Goal: Task Accomplishment & Management: Complete application form

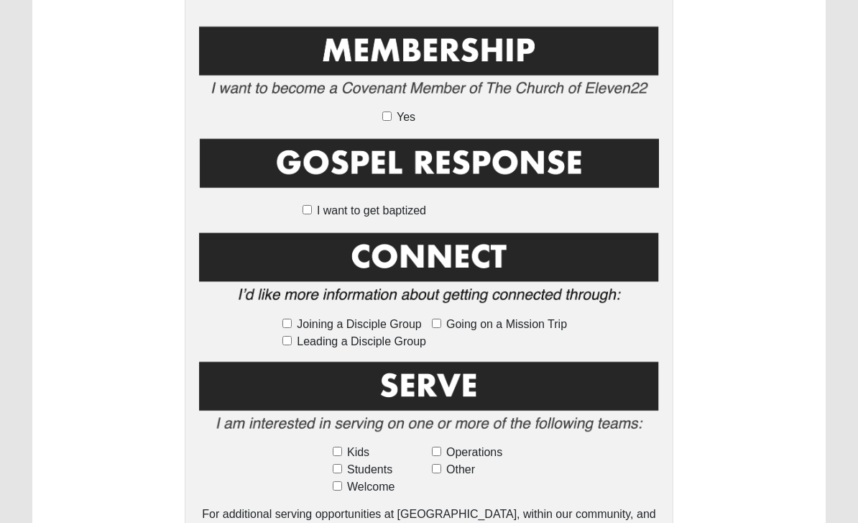
scroll to position [699, 0]
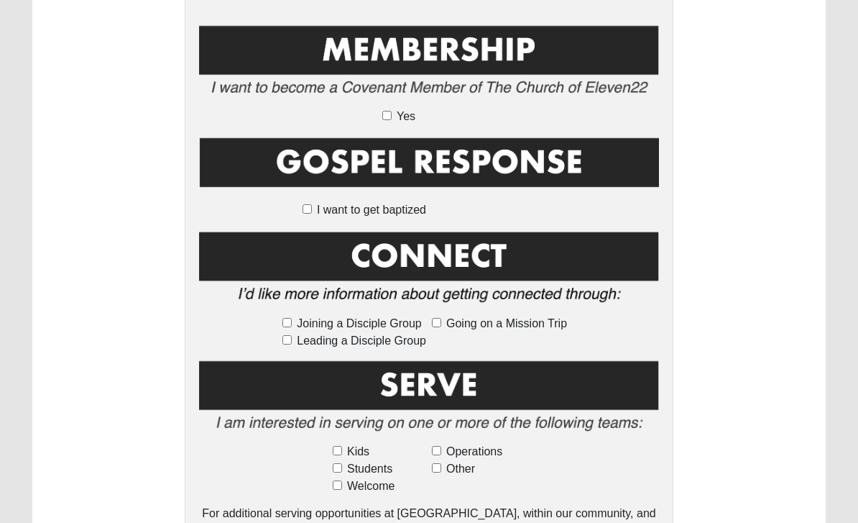
click at [441, 464] on input "Other" at bounding box center [436, 468] width 9 height 9
checkbox input "true"
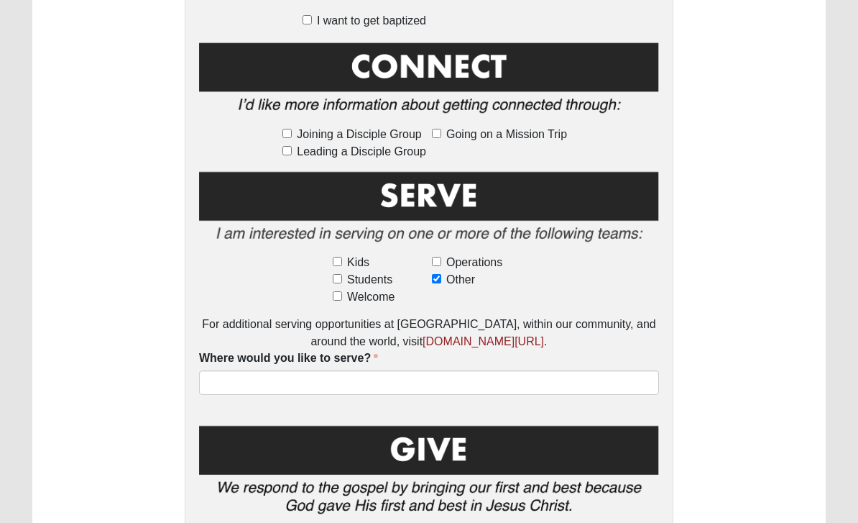
scroll to position [889, 0]
click at [341, 297] on input "Welcome" at bounding box center [337, 295] width 9 height 9
checkbox input "true"
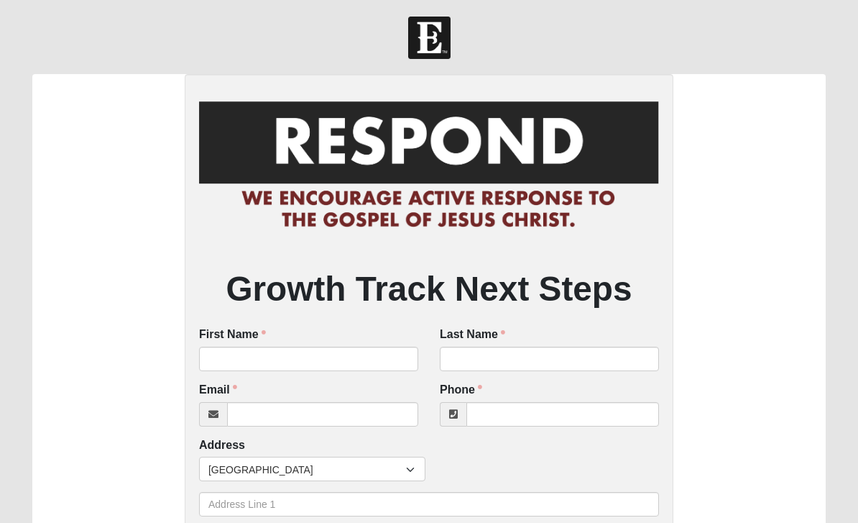
scroll to position [4, 0]
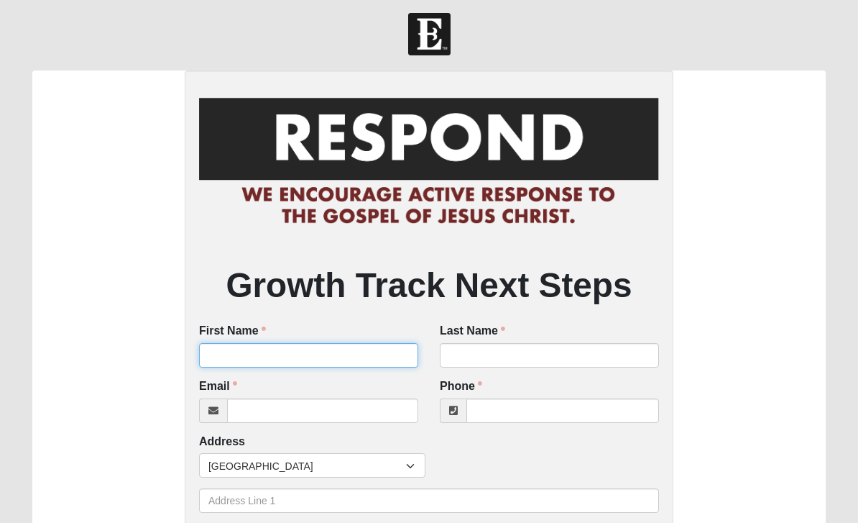
click at [306, 362] on input "First Name" at bounding box center [308, 356] width 219 height 24
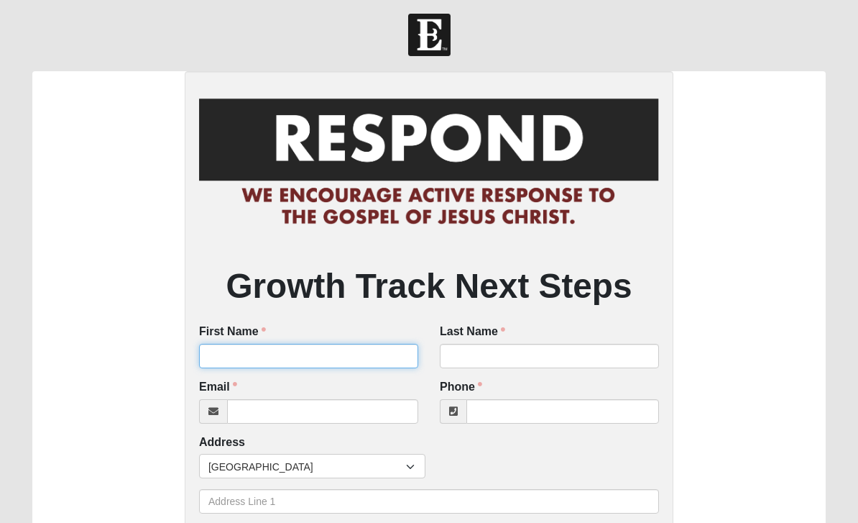
type input "[PERSON_NAME]"
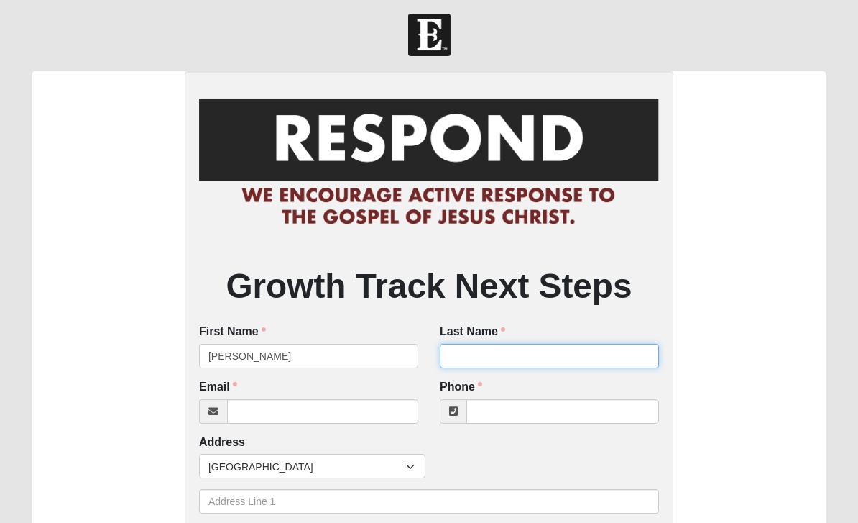
type input "[PERSON_NAME]"
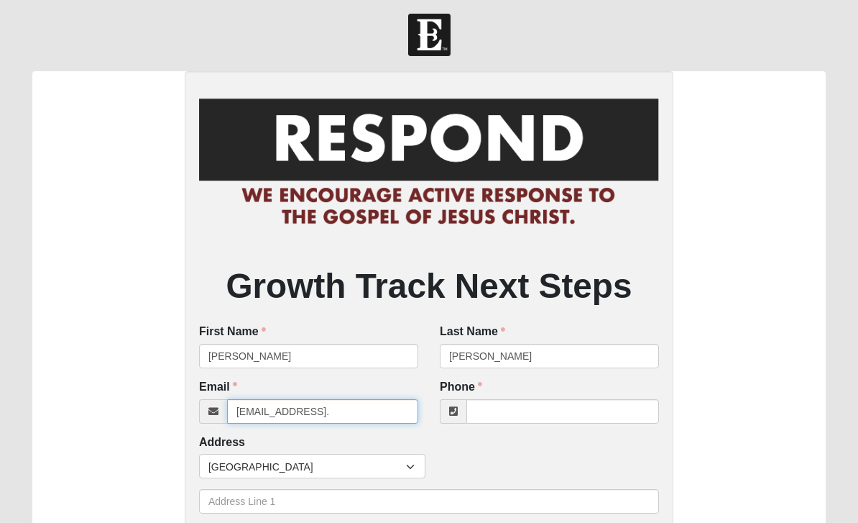
type input "[EMAIL_ADDRESS][DOMAIN_NAME]"
type input "[PHONE_NUMBER]"
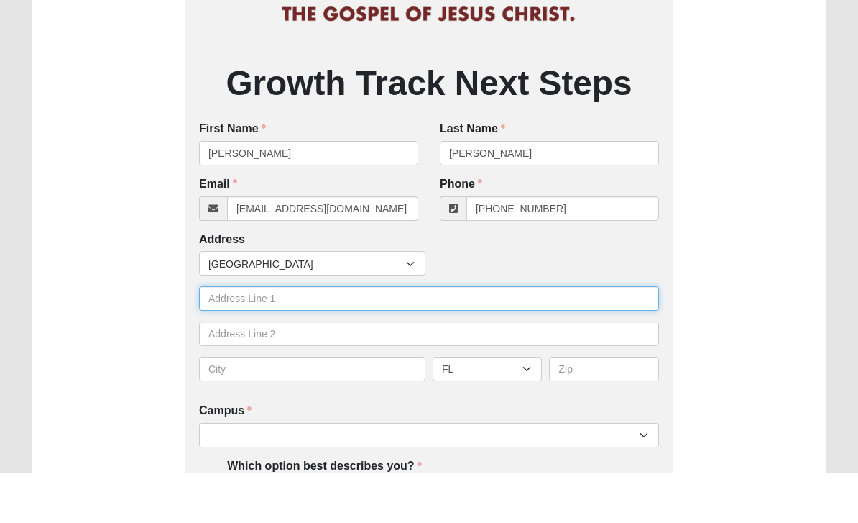
scroll to position [157, 0]
type input "[STREET_ADDRESS]"
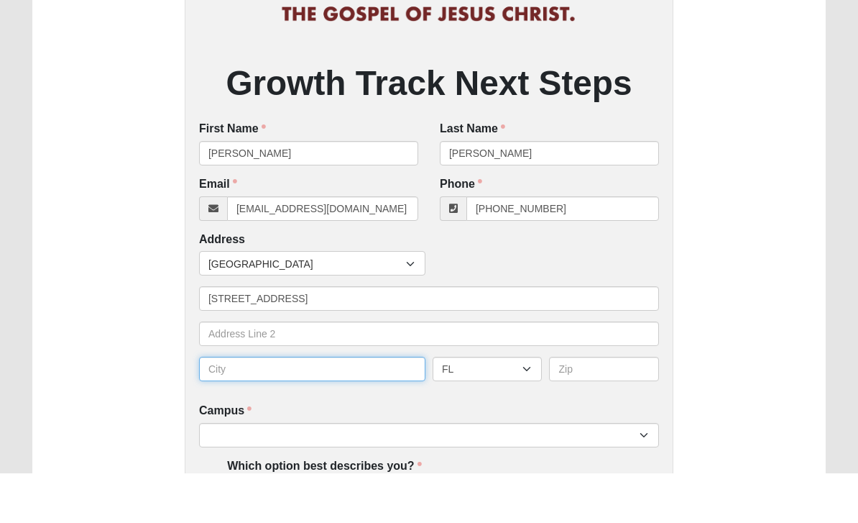
type input "[GEOGRAPHIC_DATA]"
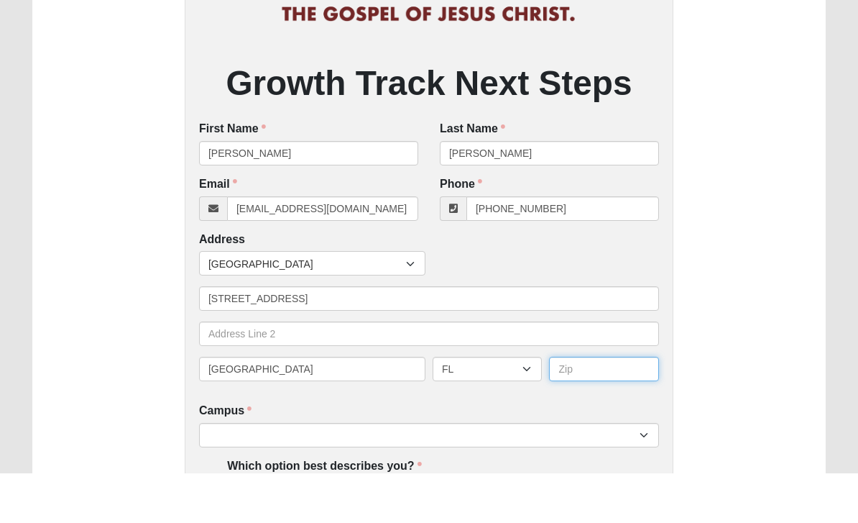
type input "32082"
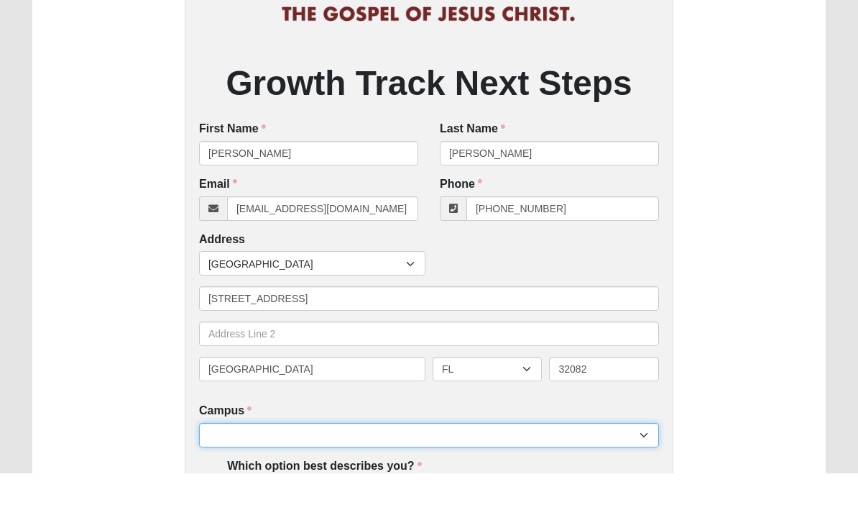
click at [416, 472] on select "[GEOGRAPHIC_DATA] [GEOGRAPHIC_DATA] (Coming Soon) Eleven22 Online [PERSON_NAME]…" at bounding box center [429, 484] width 460 height 24
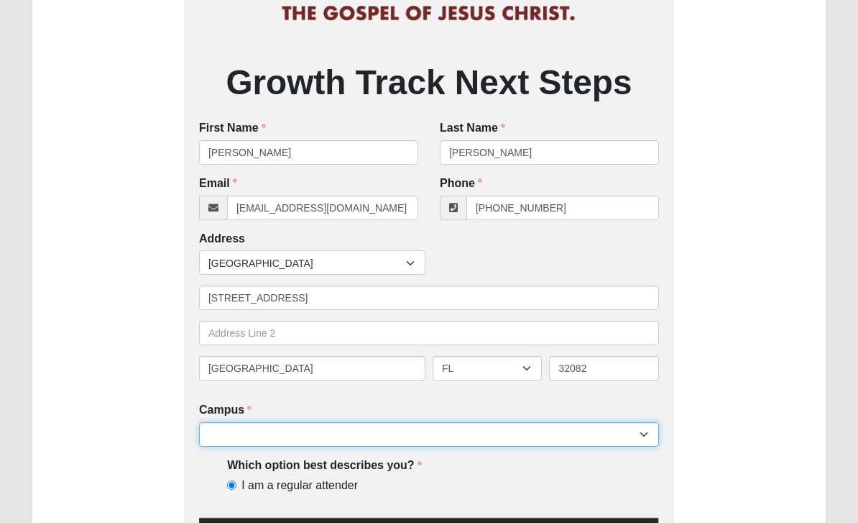
select select "3"
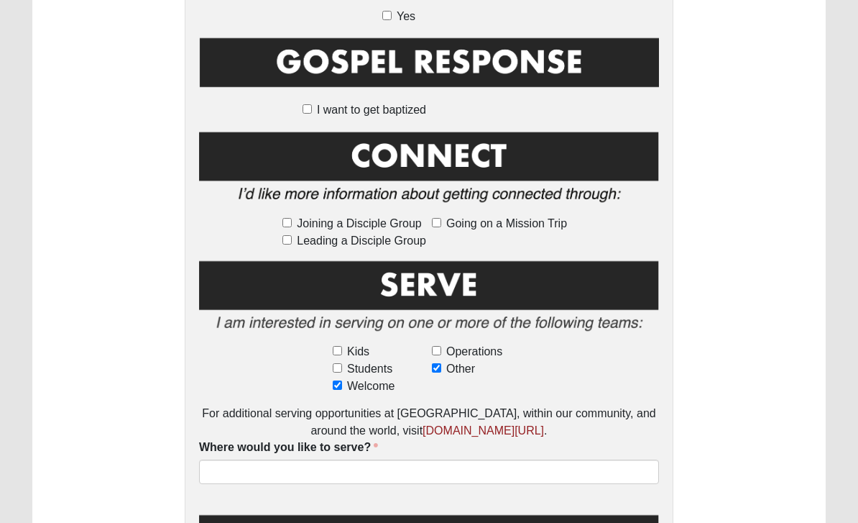
scroll to position [799, 0]
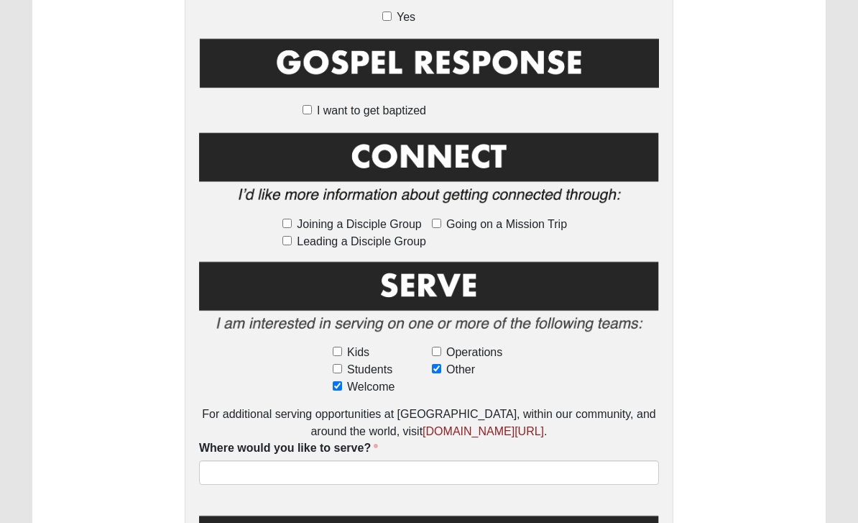
click at [298, 219] on span "Joining a Disciple Group" at bounding box center [359, 224] width 124 height 17
click at [292, 219] on input "Joining a Disciple Group" at bounding box center [287, 223] width 9 height 9
checkbox input "true"
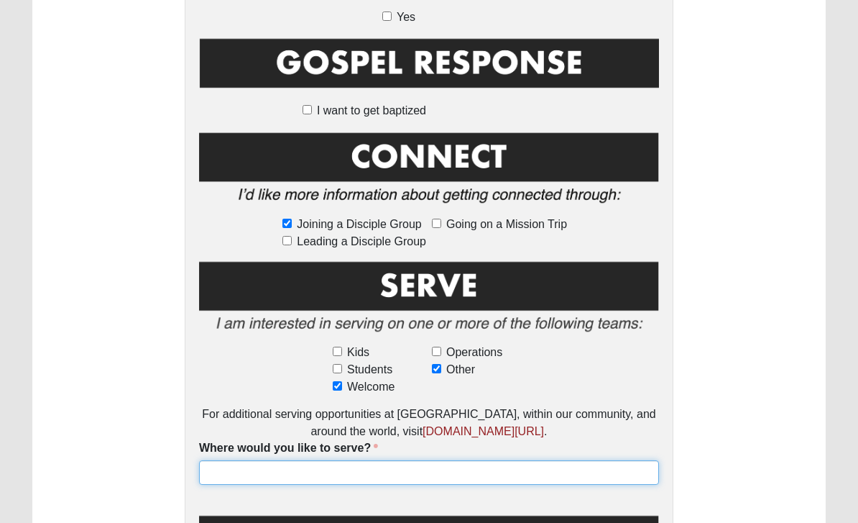
click at [268, 470] on input "Where would you like to serve?" at bounding box center [429, 472] width 460 height 24
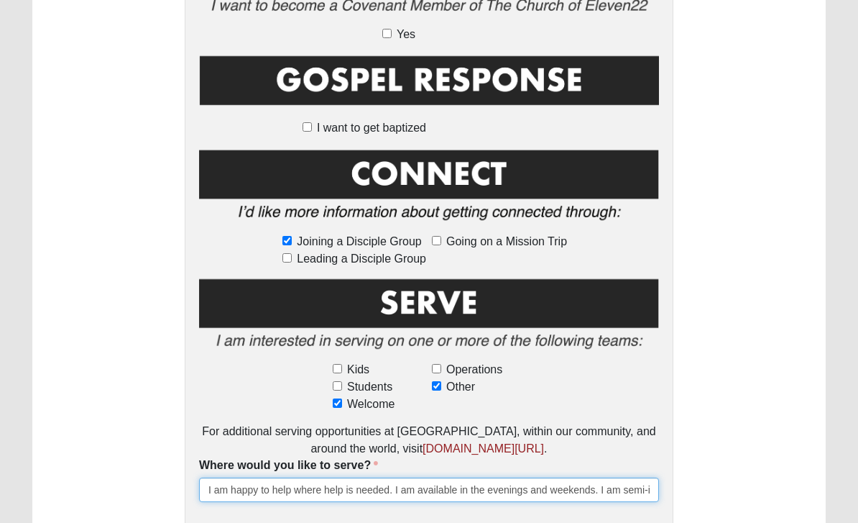
scroll to position [980, 0]
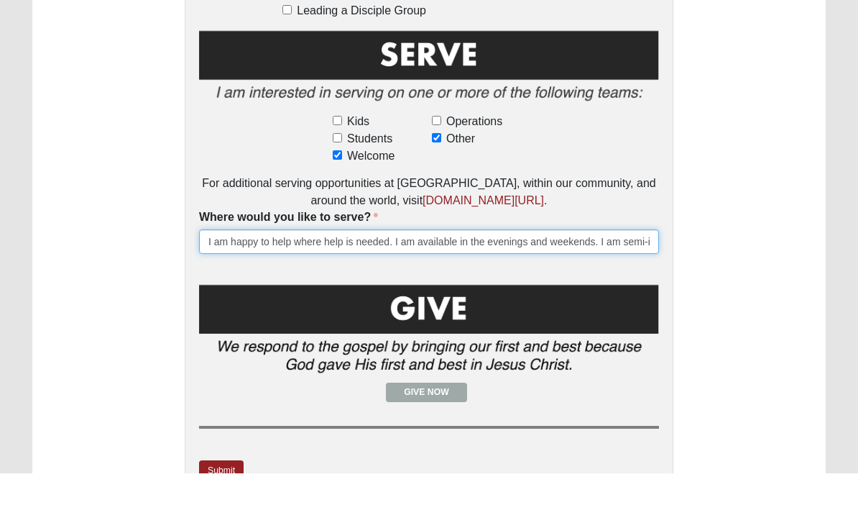
click at [423, 279] on input "I am happy to help where help is needed. I am available in the evenings and wee…" at bounding box center [429, 291] width 460 height 24
click at [480, 279] on input "I am happy to help where help is needed. I am available in the evenings and wee…" at bounding box center [429, 291] width 460 height 24
click at [502, 279] on input "I am happy to help where help is needed. I am available in the evenings and wee…" at bounding box center [429, 291] width 460 height 24
click at [606, 279] on input "I am happy to help where help is needed. I am available in the evenings and wee…" at bounding box center [429, 291] width 460 height 24
click at [598, 279] on input "I am happy to help where help is needed. I am available in the evenings and wee…" at bounding box center [429, 291] width 460 height 24
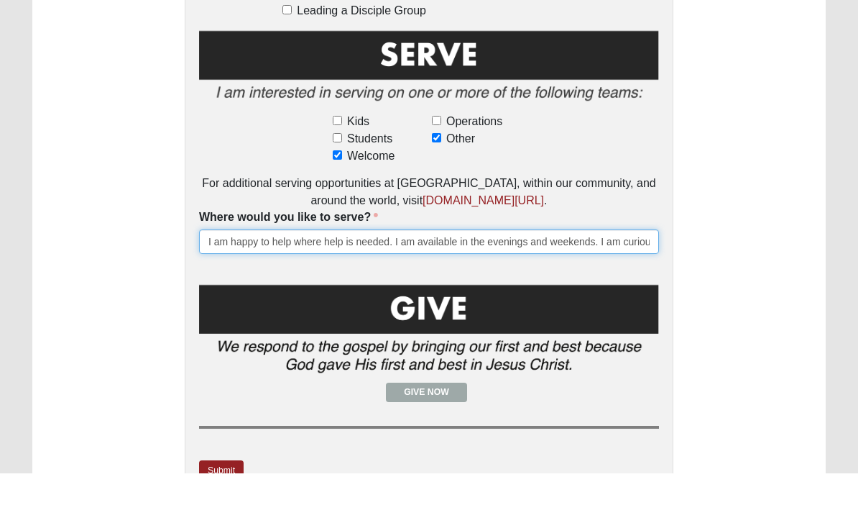
click at [530, 279] on input "I am happy to help where help is needed. I am available in the evenings and wee…" at bounding box center [429, 291] width 460 height 24
click at [577, 279] on input "I am happy to help where help is needed. I am available in the evenings and wee…" at bounding box center [429, 291] width 460 height 24
click at [455, 279] on input "I am happy to help where help is needed. I am available in the evenings and wee…" at bounding box center [429, 291] width 460 height 24
click at [579, 279] on input "I am happy to help where help is needed. I am available in the evenings and wee…" at bounding box center [429, 291] width 460 height 24
click at [280, 279] on input "I am happy to help where help is needed. I am available in the evenings and wee…" at bounding box center [429, 291] width 460 height 24
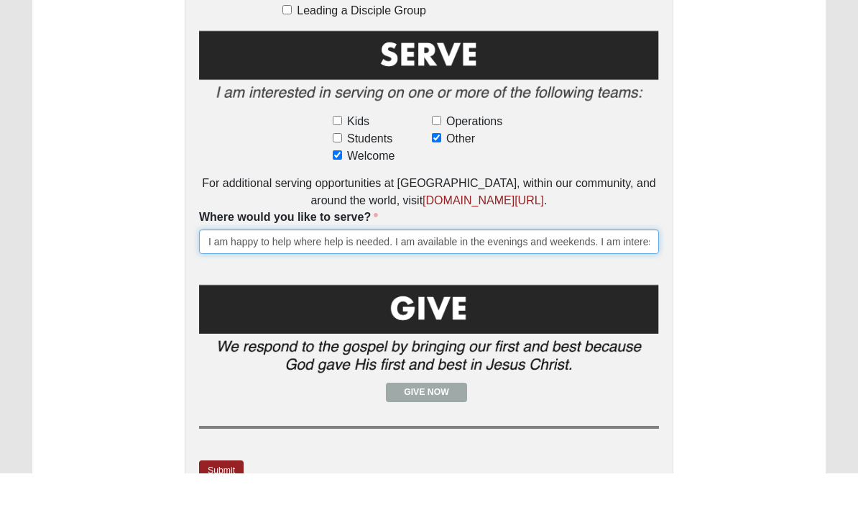
click at [239, 279] on input "I am happy to help where help is needed. I am available in the evenings and wee…" at bounding box center [429, 291] width 460 height 24
click at [217, 279] on input "I am happy to help where help is needed. I am available in the evenings and wee…" at bounding box center [429, 291] width 460 height 24
click at [292, 279] on input "I am happy to help where help is needed. I am available in the evenings and wee…" at bounding box center [429, 291] width 460 height 24
click at [313, 279] on input "I am happy to help where help is needed. I am available in the evenings and wee…" at bounding box center [429, 291] width 460 height 24
click at [476, 279] on input "I am interested in hearing about the volunteer opportunities to support local a…" at bounding box center [429, 291] width 460 height 24
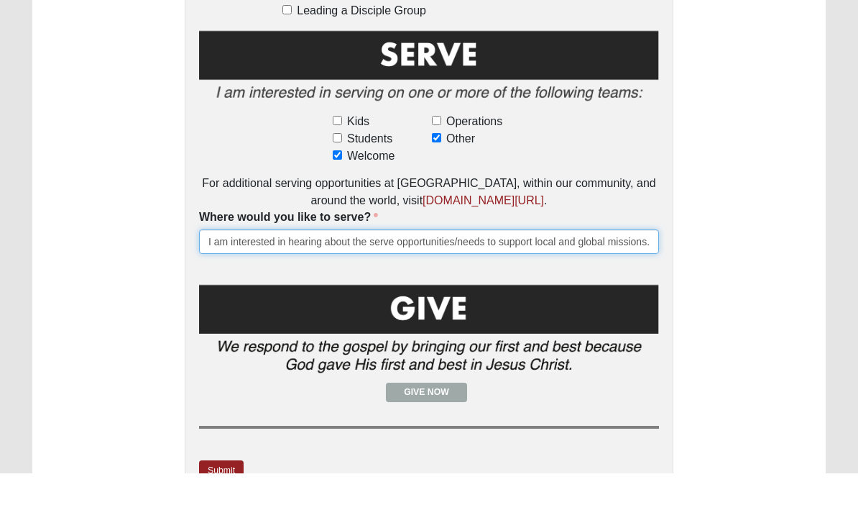
click at [534, 279] on input "I am interested in hearing about the serve opportunities/needs to support local…" at bounding box center [429, 291] width 460 height 24
click at [633, 279] on input "I am interested in hearing about the serve opportunities/needs with local and g…" at bounding box center [429, 291] width 460 height 24
click at [621, 279] on input "I am interested in hearing about the serve opportunities/needs with local and g…" at bounding box center [429, 291] width 460 height 24
click at [646, 279] on input "I am interested in hearing about the serve opportunities/needs with local and g…" at bounding box center [429, 291] width 460 height 24
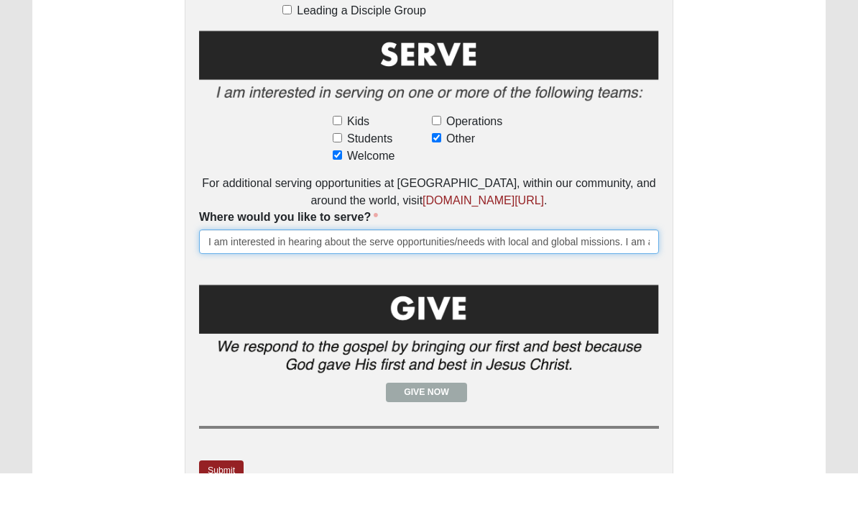
paste input "I am happy to help where help is needed. I am available in the evenings and wee…"
click at [365, 279] on input "I am interested in hearing about the serve opportunities/needs with local and g…" at bounding box center [429, 291] width 460 height 24
click at [618, 279] on input "I am interested in hearing about the serve opportunities/needs with local and g…" at bounding box center [429, 291] width 460 height 24
click at [477, 279] on input "I am interested in hearing about the serve opportunities/needs with local and g…" at bounding box center [429, 291] width 460 height 24
click at [583, 279] on input "I am interested in hearing about the serve opportunities/needs with local and g…" at bounding box center [429, 291] width 460 height 24
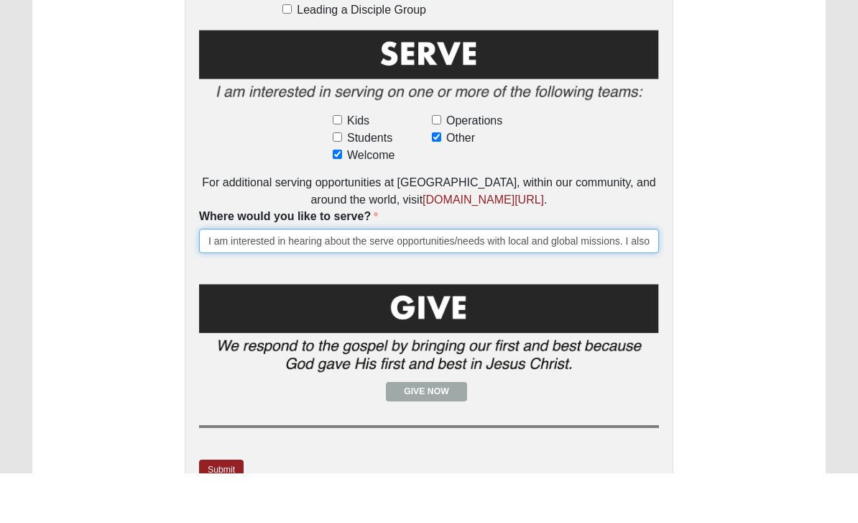
scroll to position [981, 0]
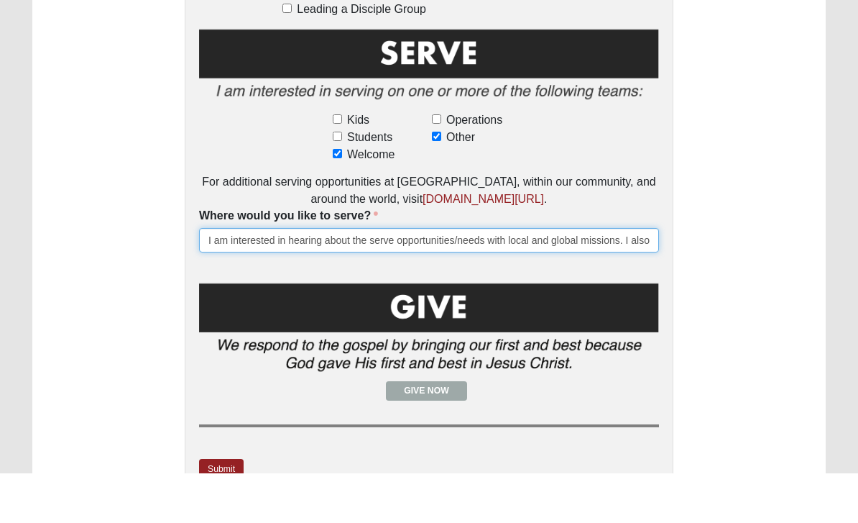
type input "I am interested in hearing about the serve opportunities/needs with local and g…"
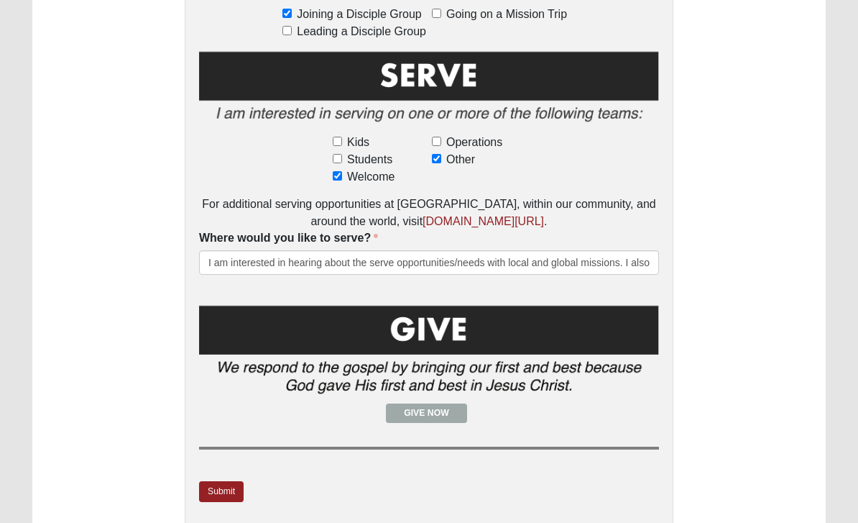
scroll to position [1008, 0]
click at [340, 176] on input "Welcome" at bounding box center [337, 176] width 9 height 9
checkbox input "false"
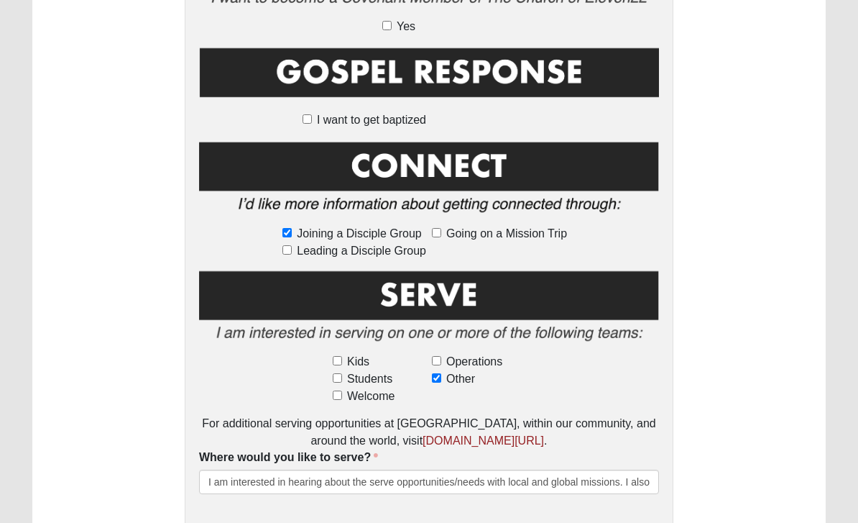
scroll to position [789, 0]
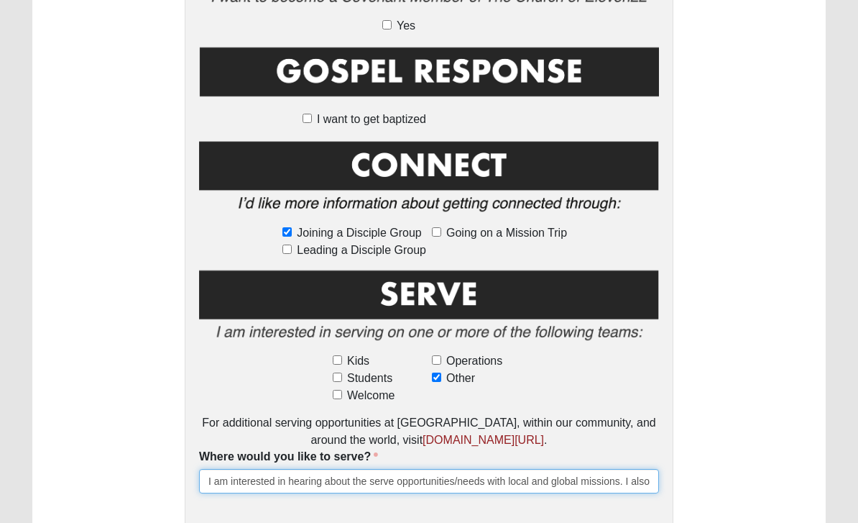
click at [205, 485] on input "I am interested in hearing about the serve opportunities/needs with local and g…" at bounding box center [429, 481] width 460 height 24
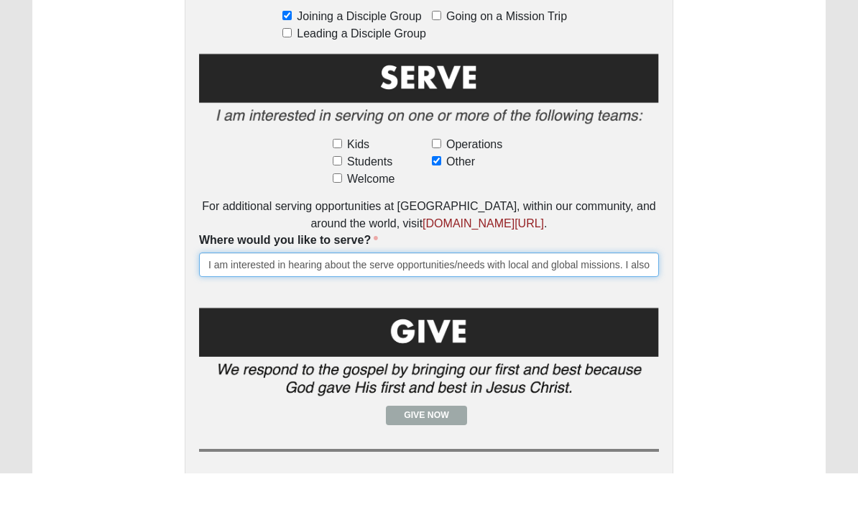
click at [203, 302] on input "I am interested in hearing about the serve opportunities/needs with local and g…" at bounding box center [429, 314] width 460 height 24
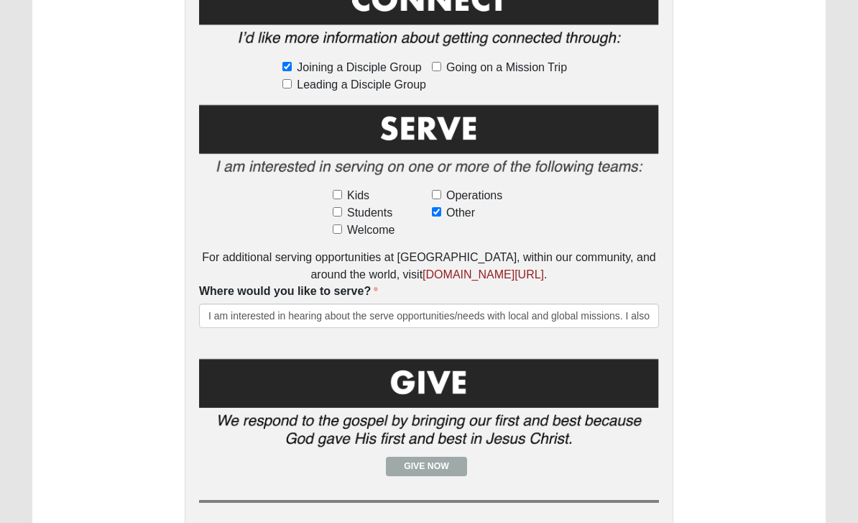
scroll to position [955, 0]
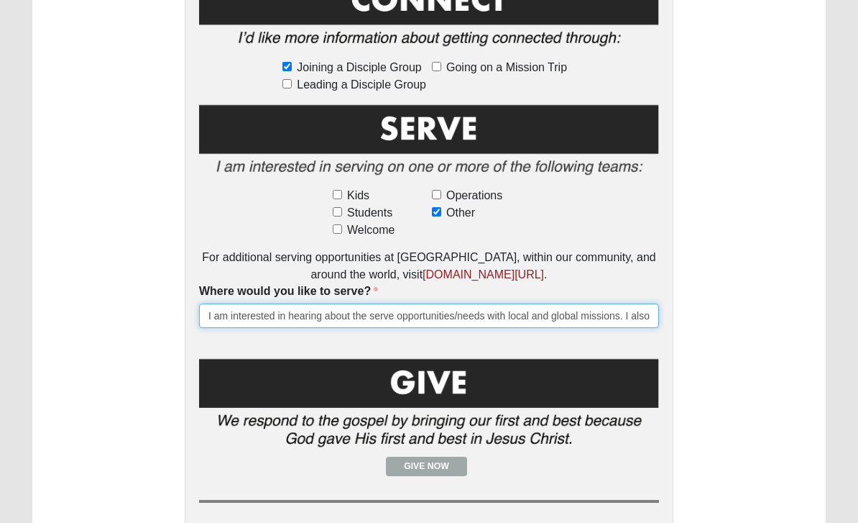
click at [630, 303] on input "I am interested in hearing about the serve opportunities/needs with local and g…" at bounding box center [429, 315] width 460 height 24
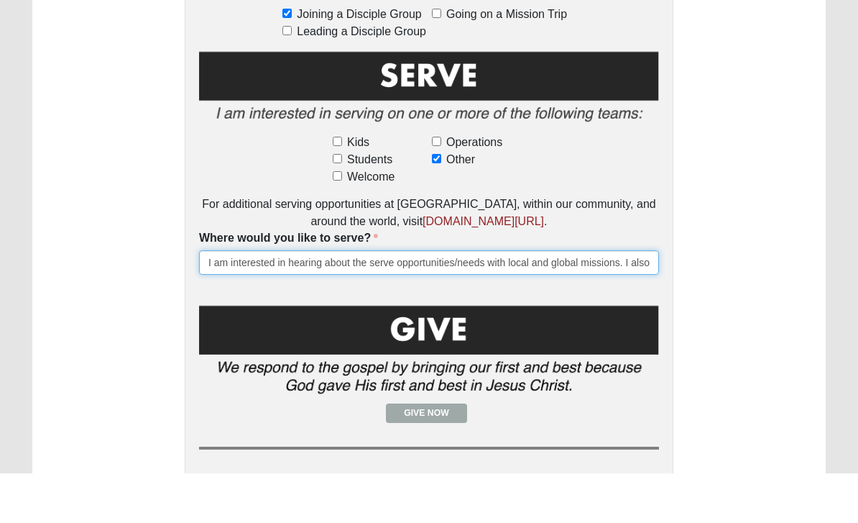
scroll to position [1059, 0]
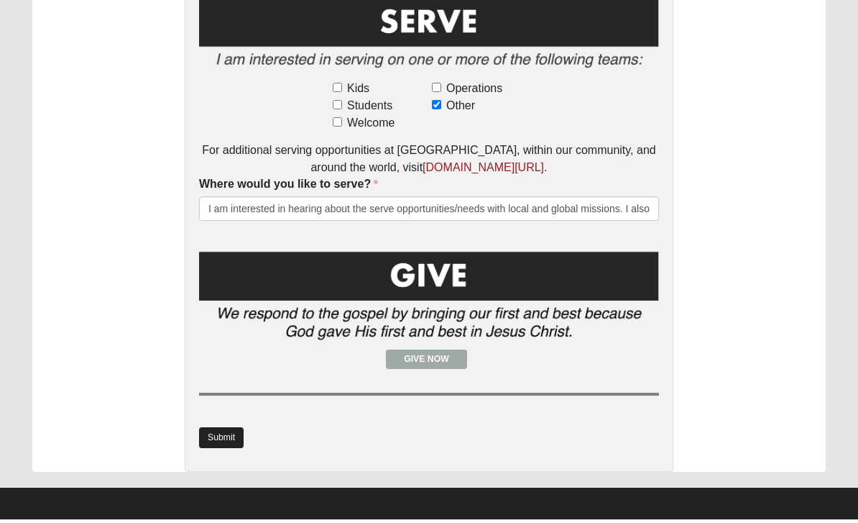
click at [239, 436] on link "Submit" at bounding box center [221, 441] width 45 height 21
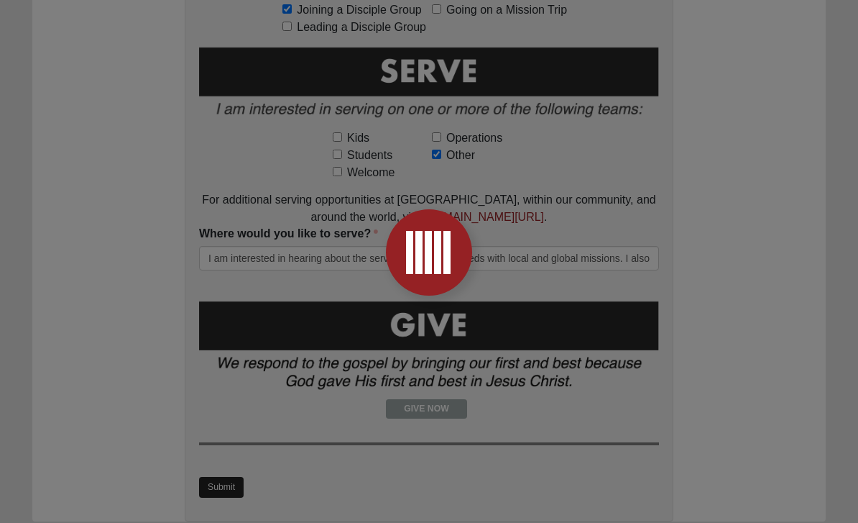
scroll to position [0, 0]
